Goal: Information Seeking & Learning: Learn about a topic

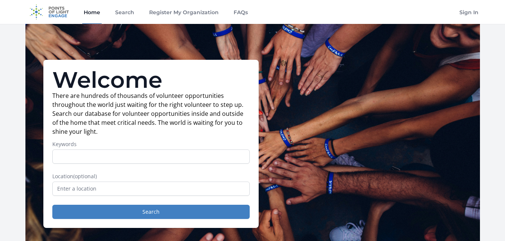
click at [110, 157] on input "Keywords" at bounding box center [150, 157] width 197 height 14
type input "human resources"
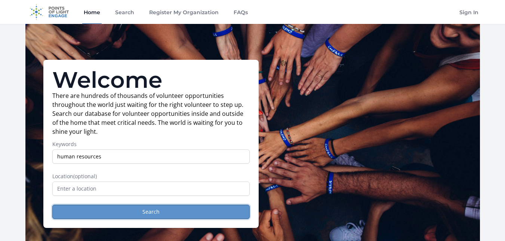
click at [114, 215] on button "Search" at bounding box center [150, 212] width 197 height 14
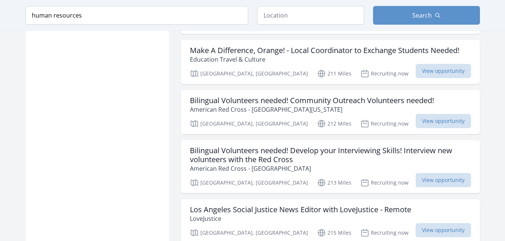
scroll to position [1319, 0]
